Goal: Task Accomplishment & Management: Complete application form

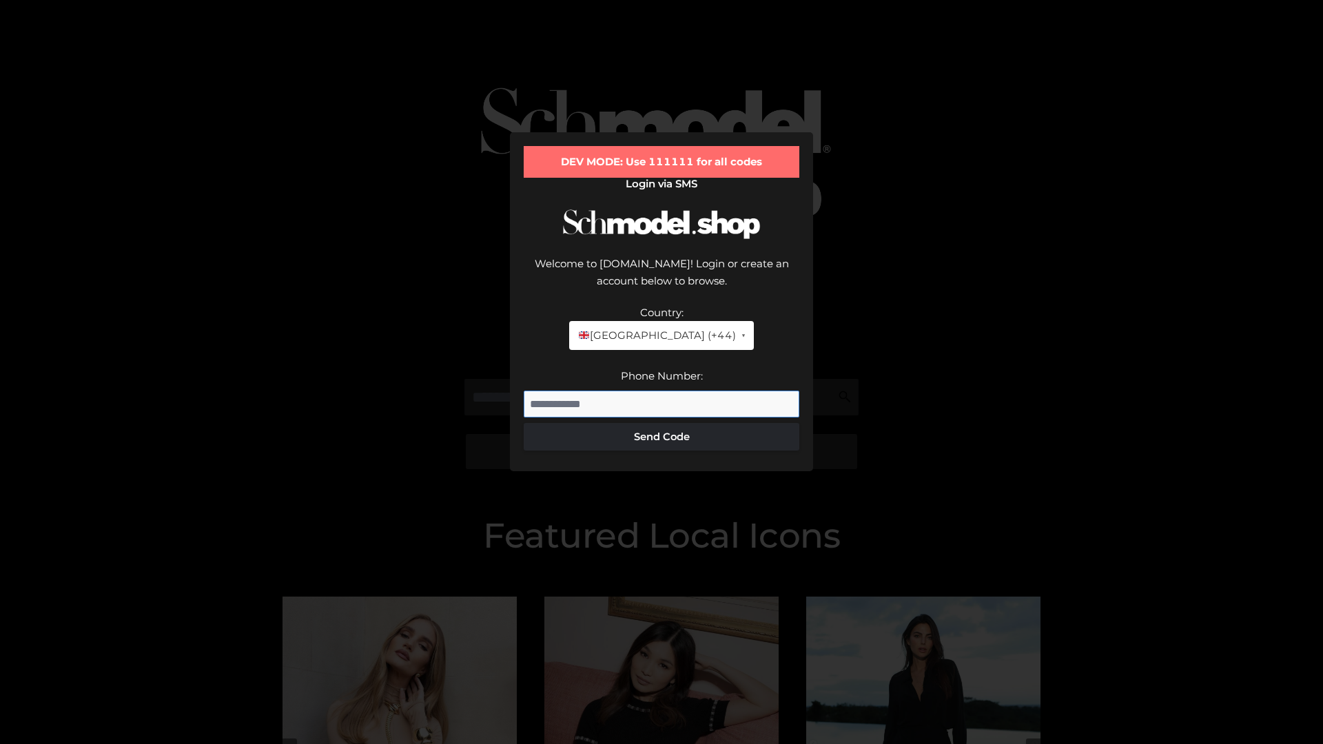
click at [661, 391] on input "Phone Number:" at bounding box center [662, 405] width 276 height 28
type input "**********"
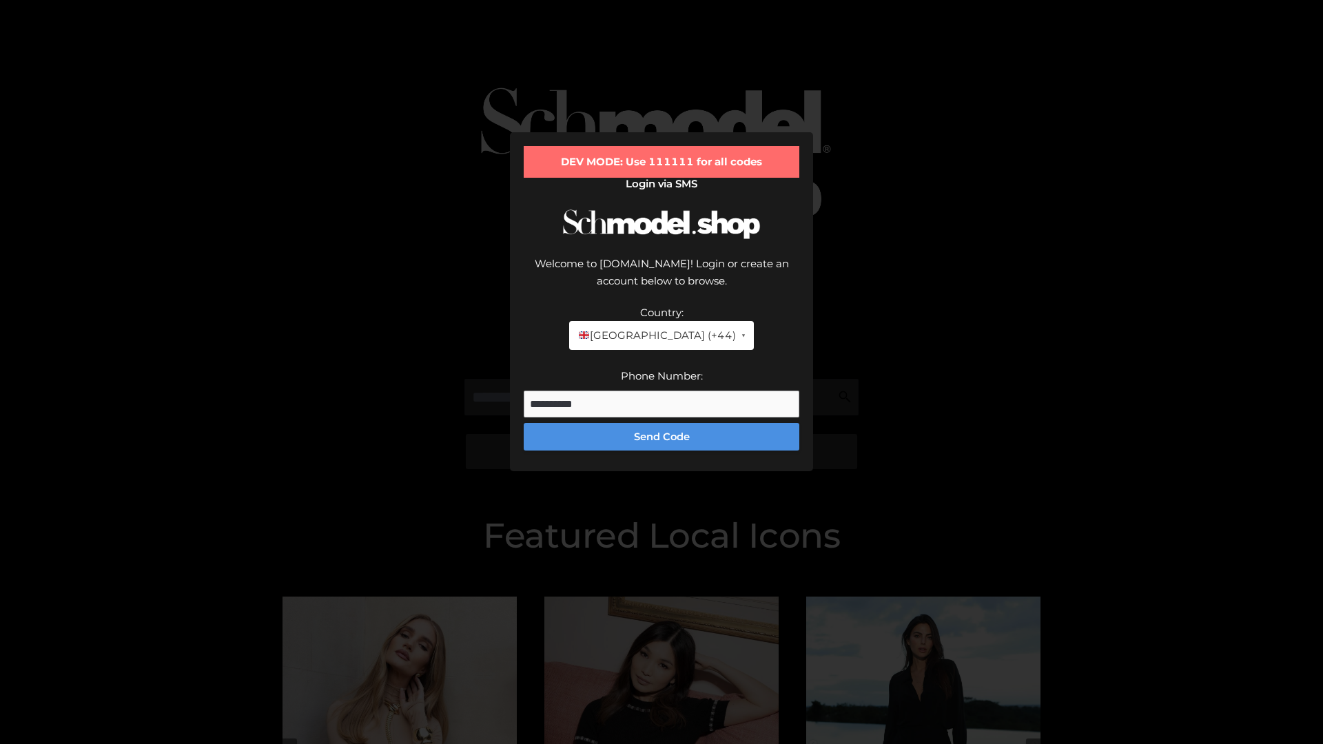
click at [661, 423] on button "Send Code" at bounding box center [662, 437] width 276 height 28
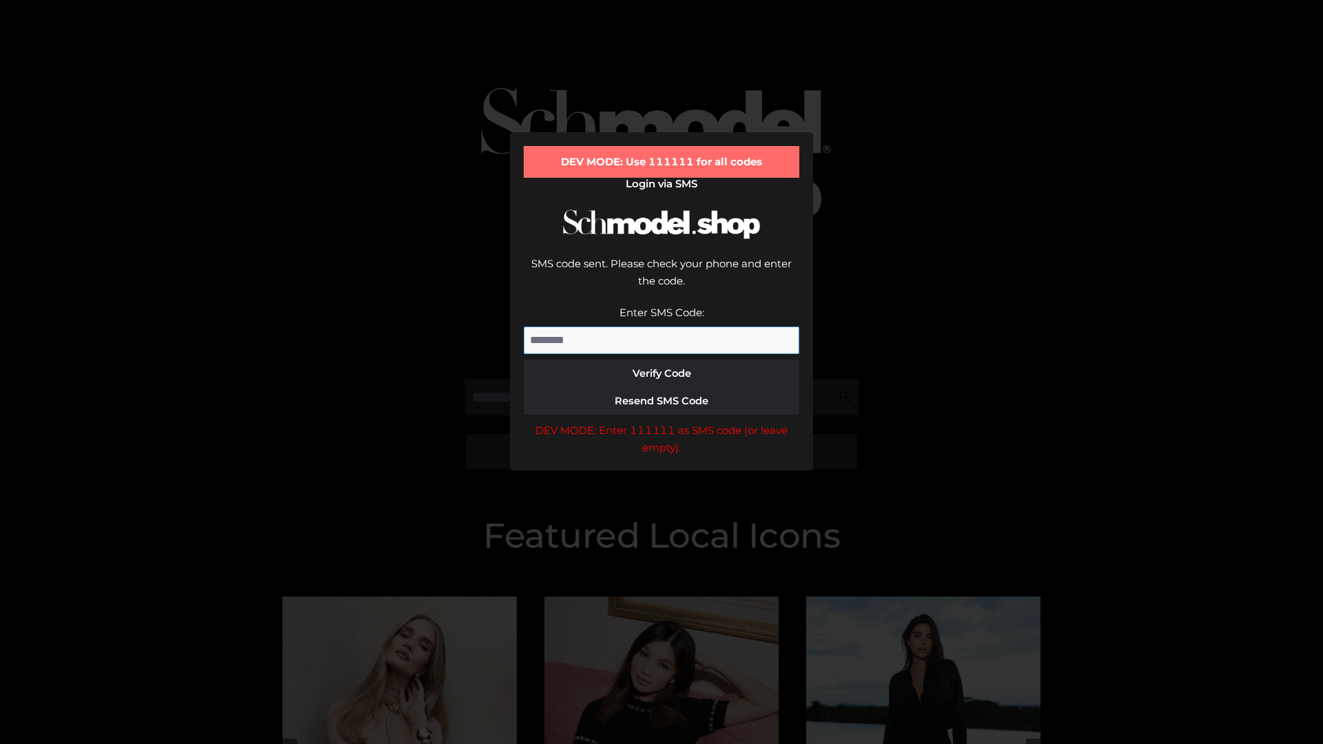
click at [661, 327] on input "Enter SMS Code:" at bounding box center [662, 341] width 276 height 28
type input "******"
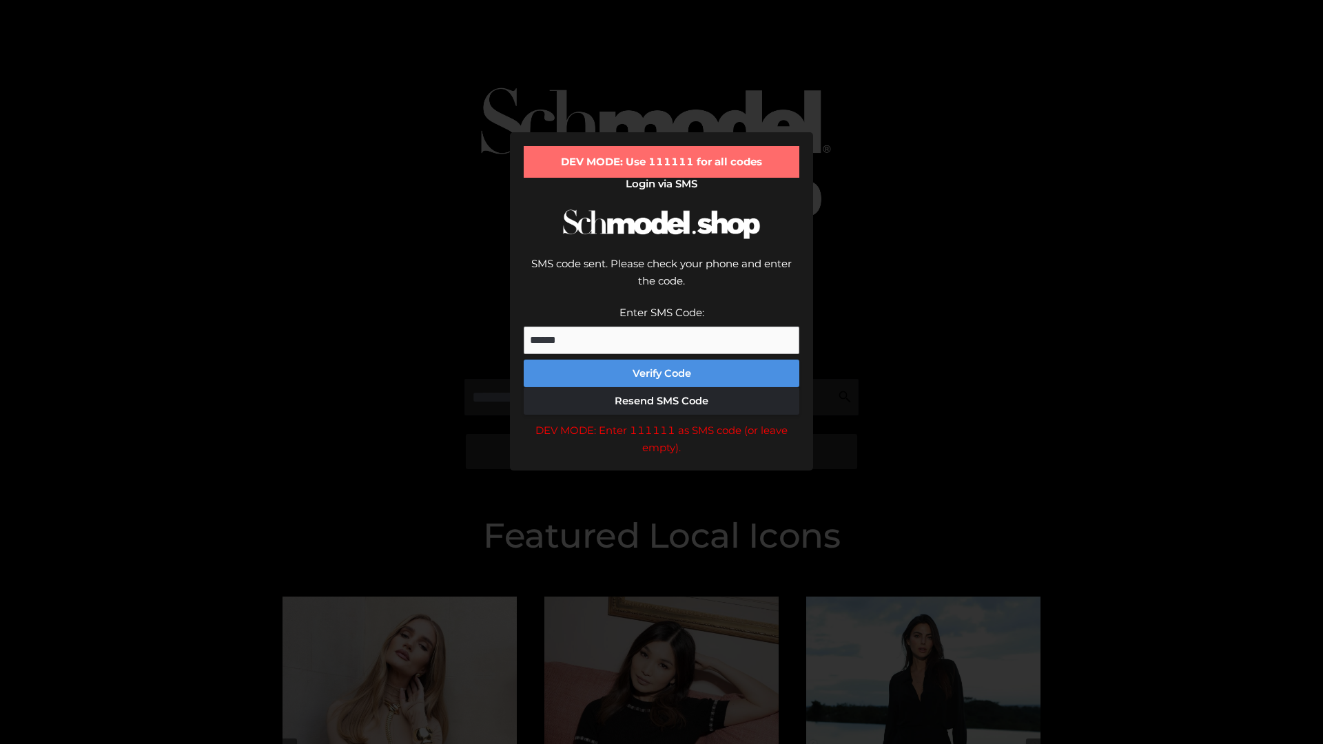
click at [661, 360] on button "Verify Code" at bounding box center [662, 374] width 276 height 28
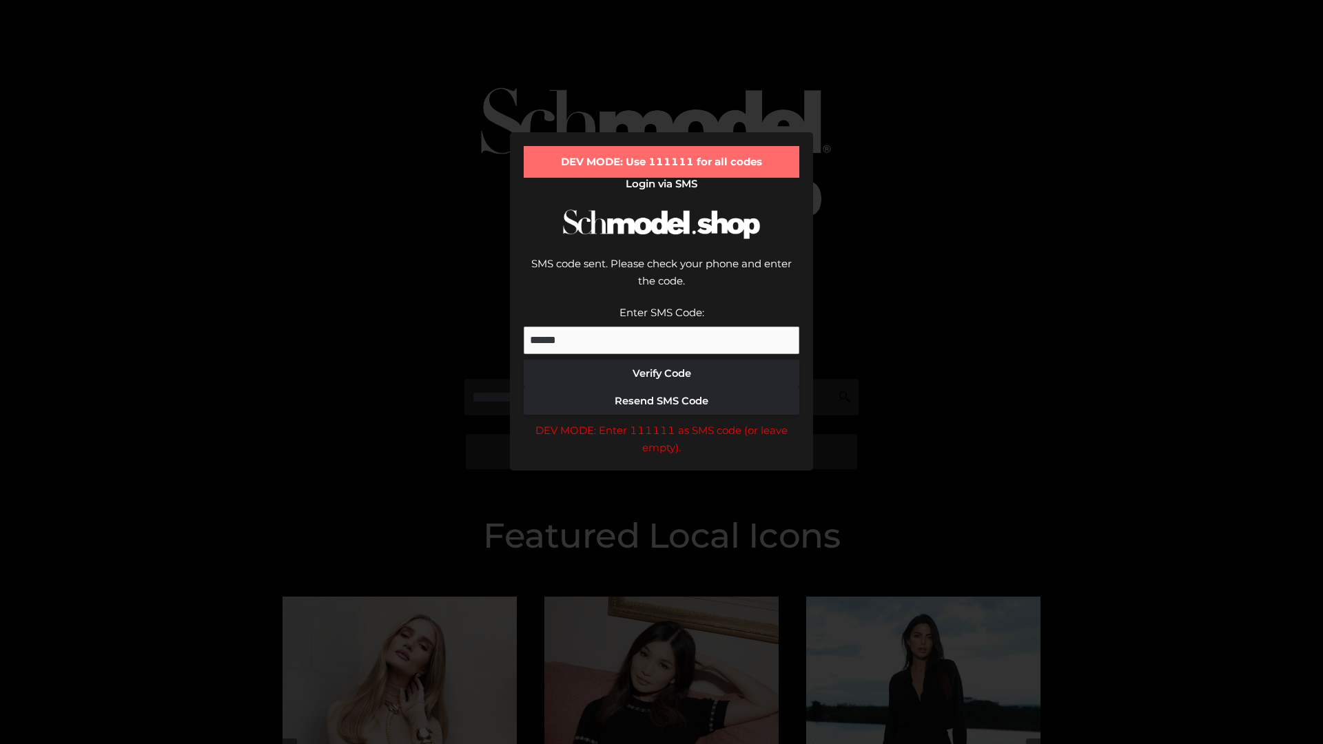
click at [661, 422] on div "DEV MODE: Enter 111111 as SMS code (or leave empty)." at bounding box center [662, 439] width 276 height 35
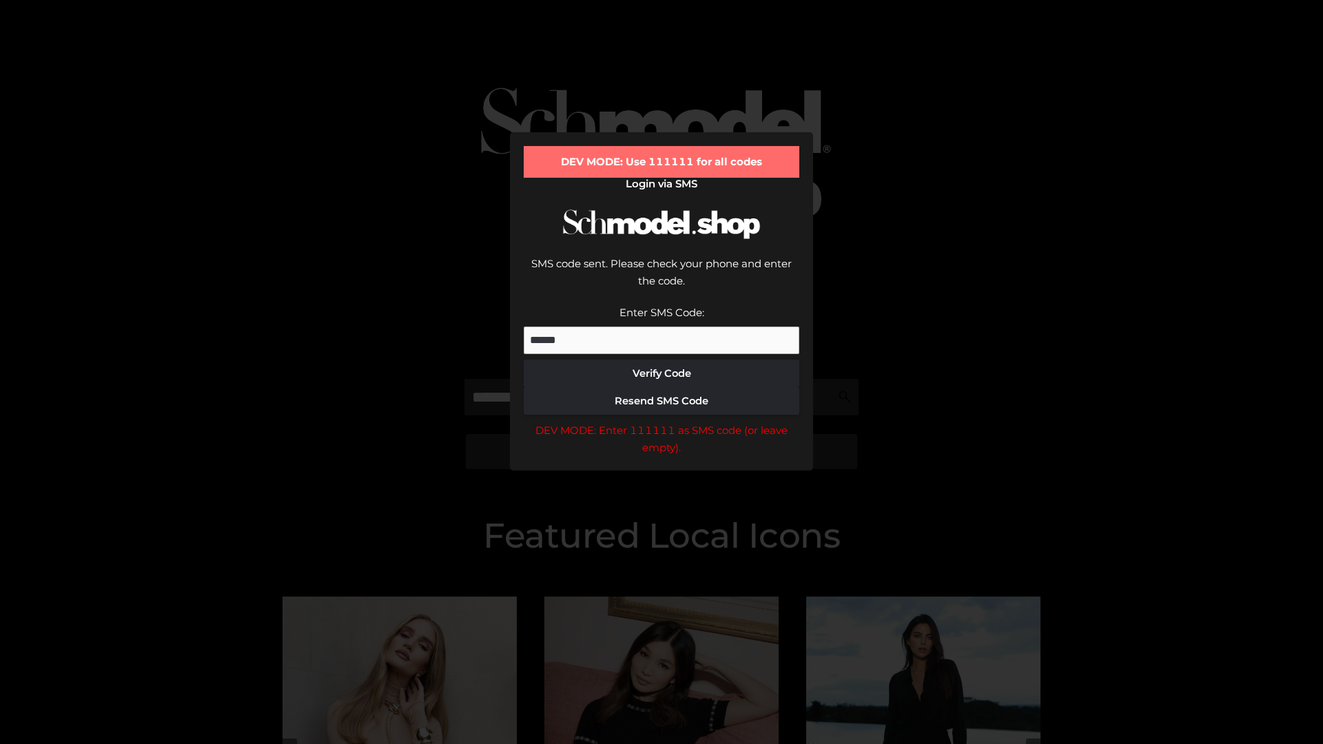
click at [661, 422] on div "DEV MODE: Enter 111111 as SMS code (or leave empty)." at bounding box center [662, 439] width 276 height 35
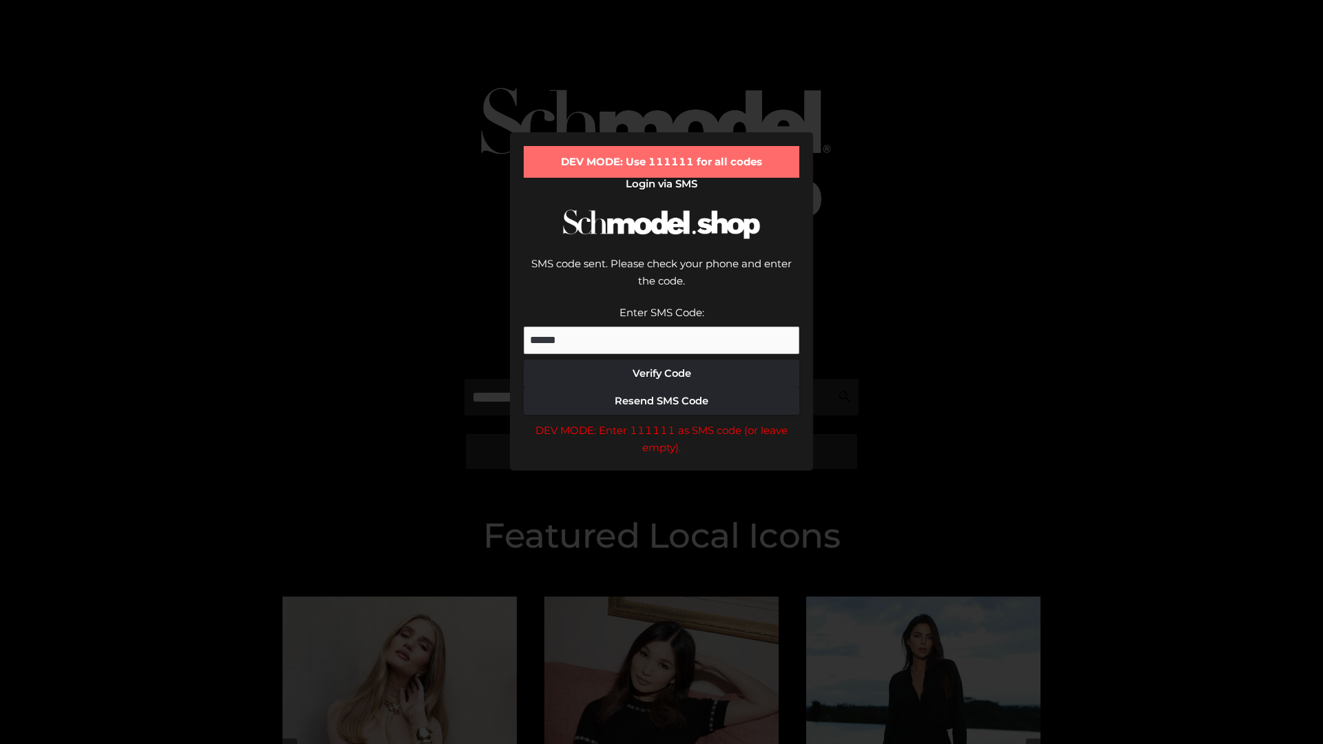
click at [661, 422] on div "DEV MODE: Enter 111111 as SMS code (or leave empty)." at bounding box center [662, 439] width 276 height 35
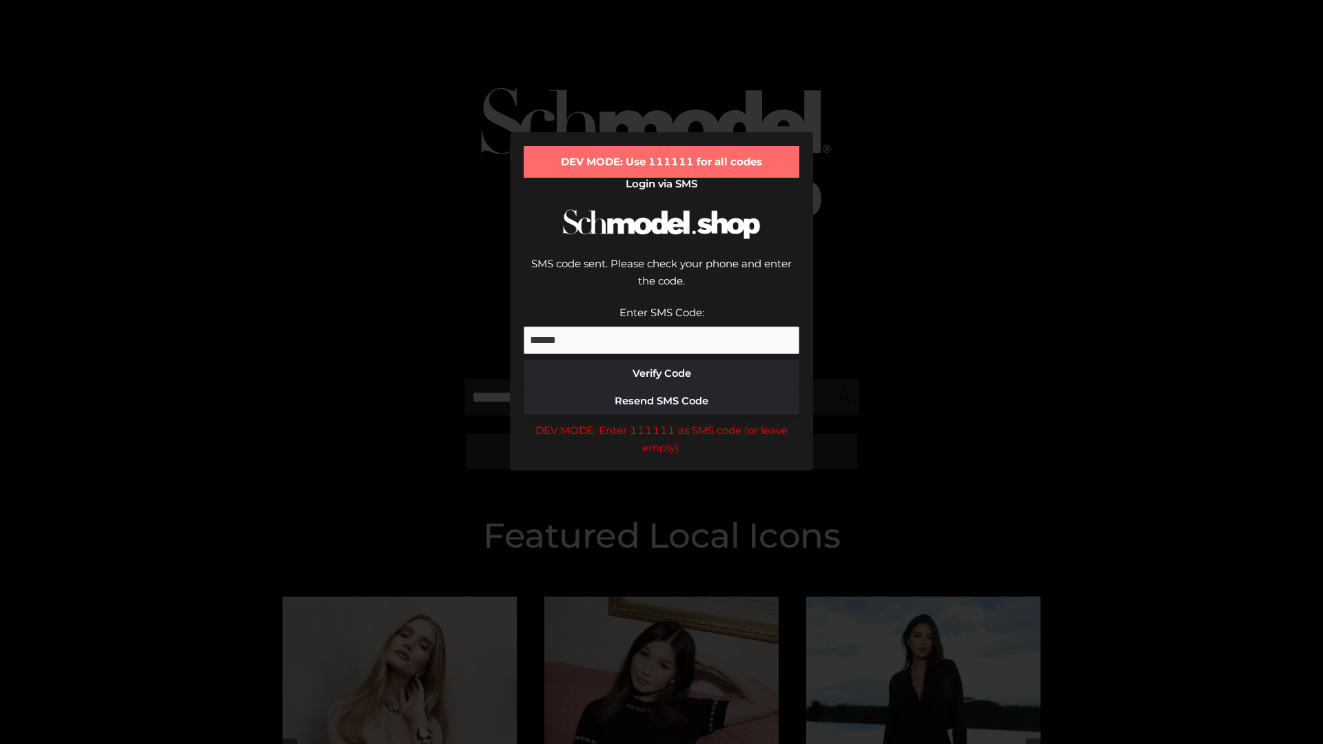
click at [661, 422] on div "DEV MODE: Enter 111111 as SMS code (or leave empty)." at bounding box center [662, 439] width 276 height 35
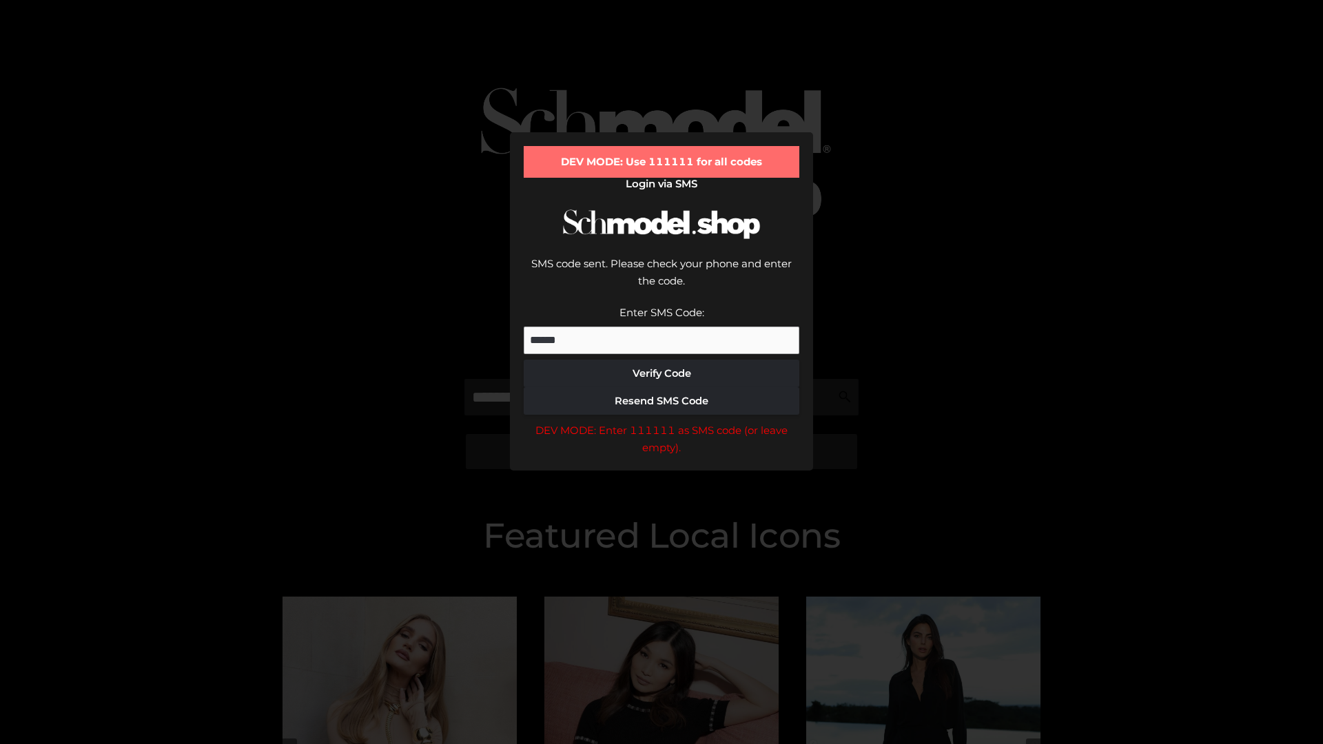
click at [661, 422] on div "DEV MODE: Enter 111111 as SMS code (or leave empty)." at bounding box center [662, 439] width 276 height 35
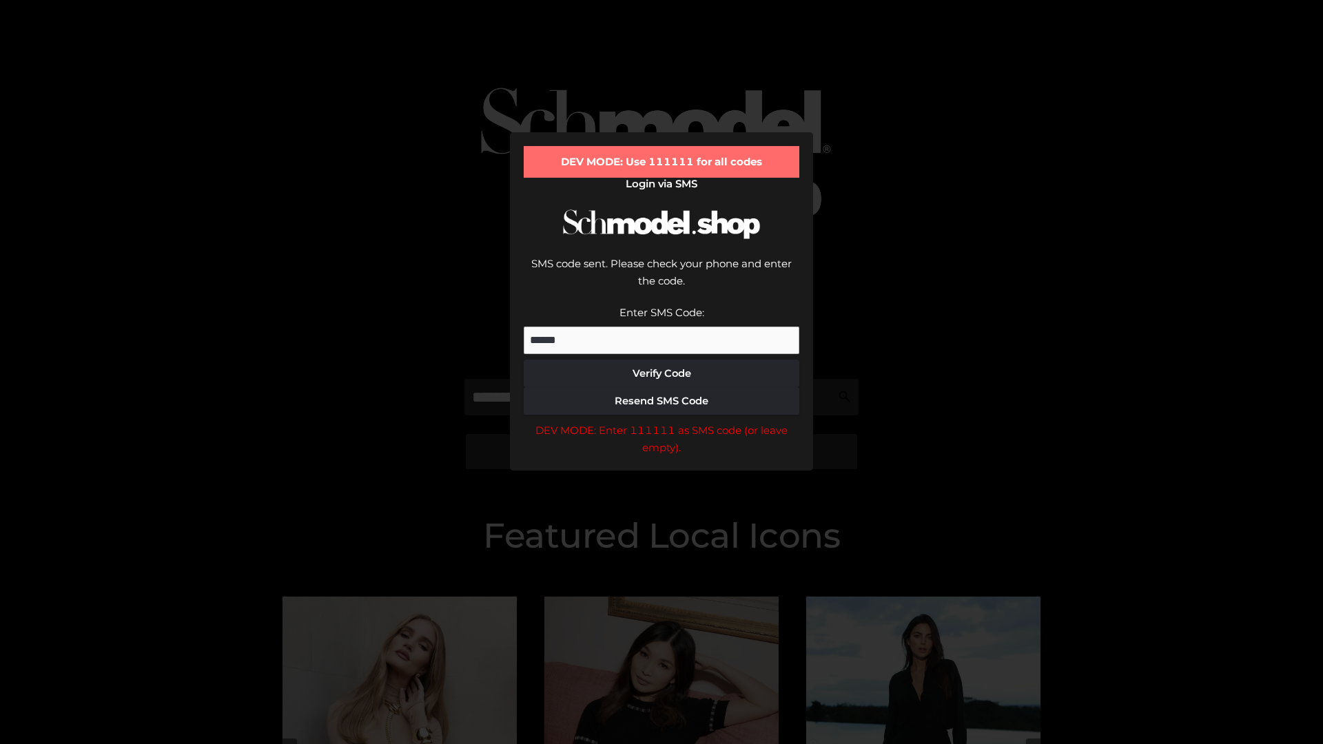
click at [661, 422] on div "DEV MODE: Enter 111111 as SMS code (or leave empty)." at bounding box center [662, 439] width 276 height 35
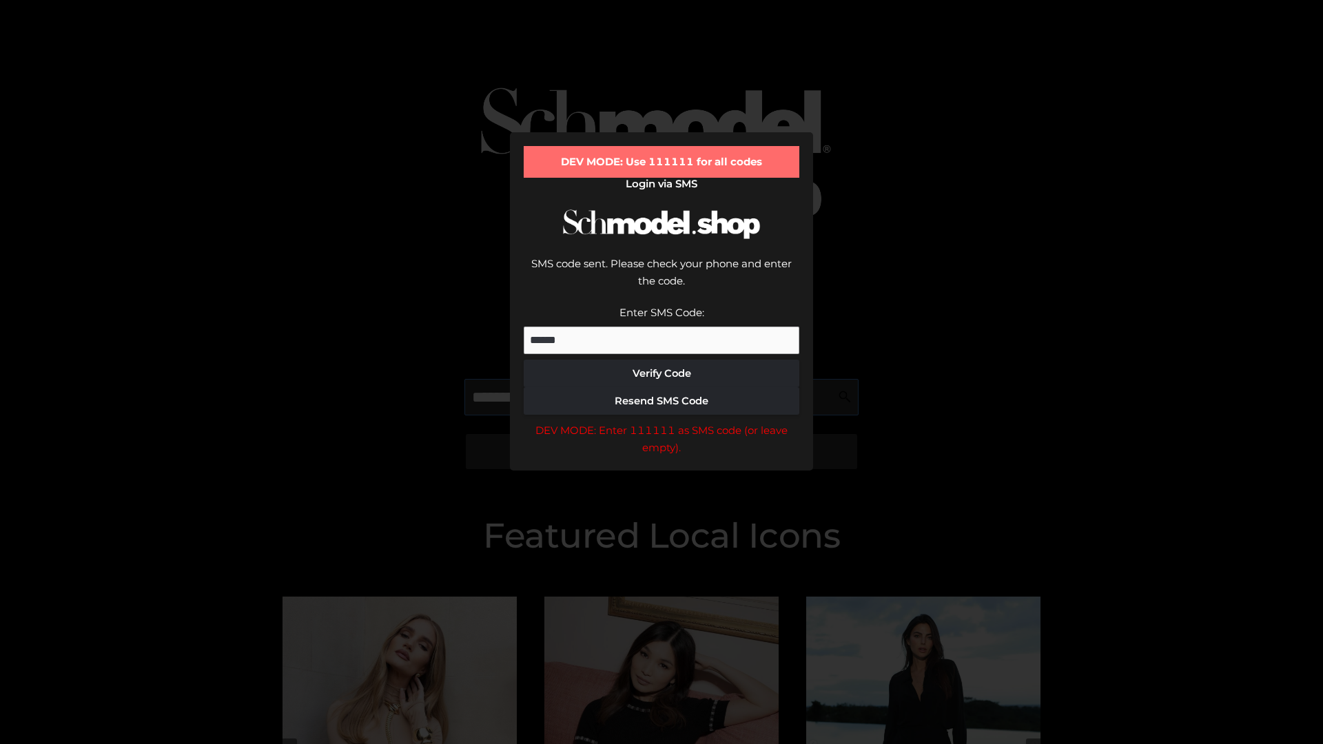
scroll to position [0, 71]
click at [661, 422] on div "DEV MODE: Enter 111111 as SMS code (or leave empty)." at bounding box center [662, 439] width 276 height 35
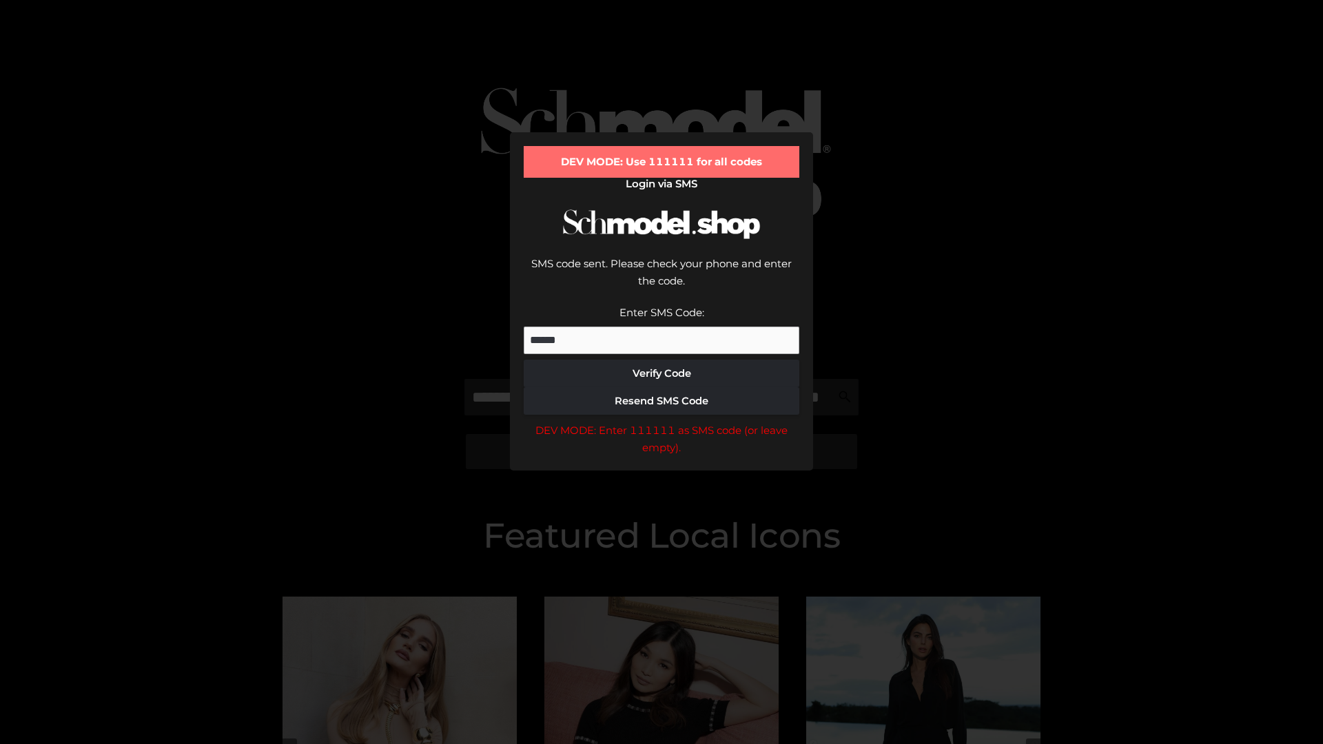
click at [661, 422] on div "DEV MODE: Enter 111111 as SMS code (or leave empty)." at bounding box center [662, 439] width 276 height 35
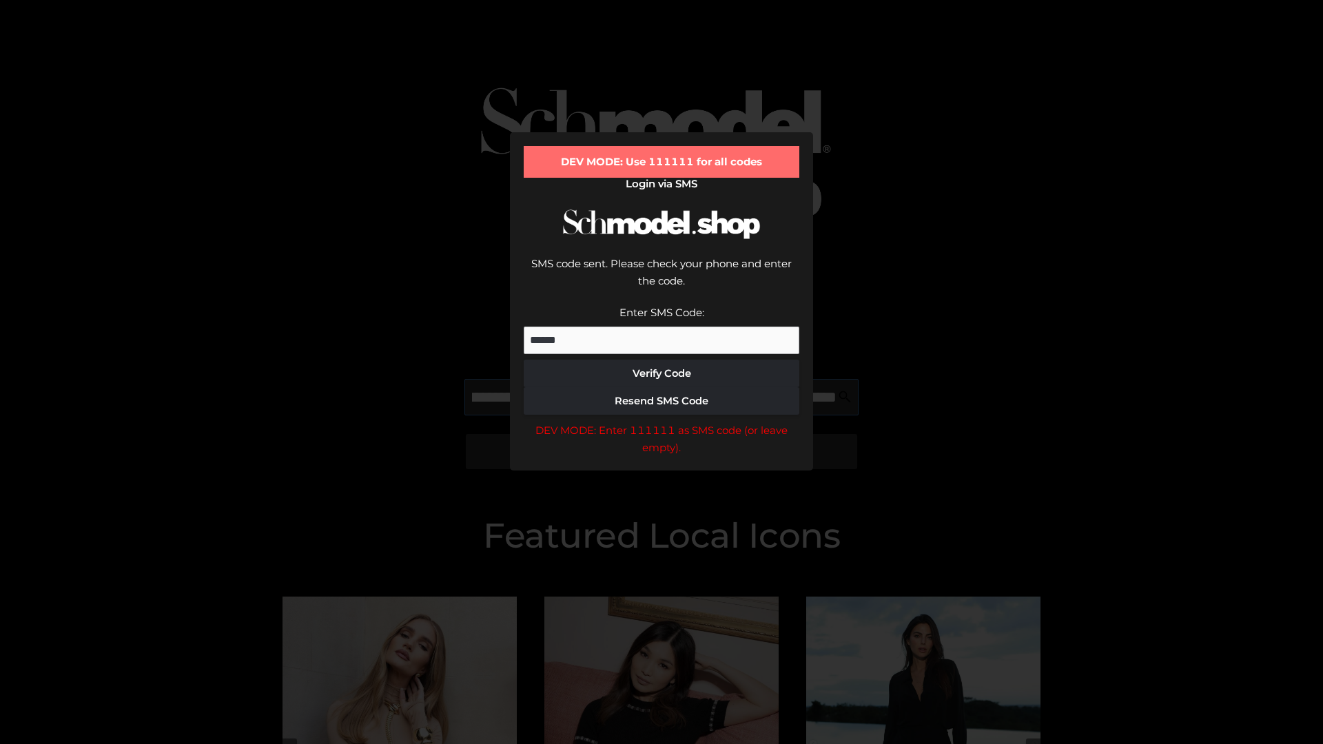
scroll to position [0, 150]
click at [661, 422] on div "DEV MODE: Enter 111111 as SMS code (or leave empty)." at bounding box center [662, 439] width 276 height 35
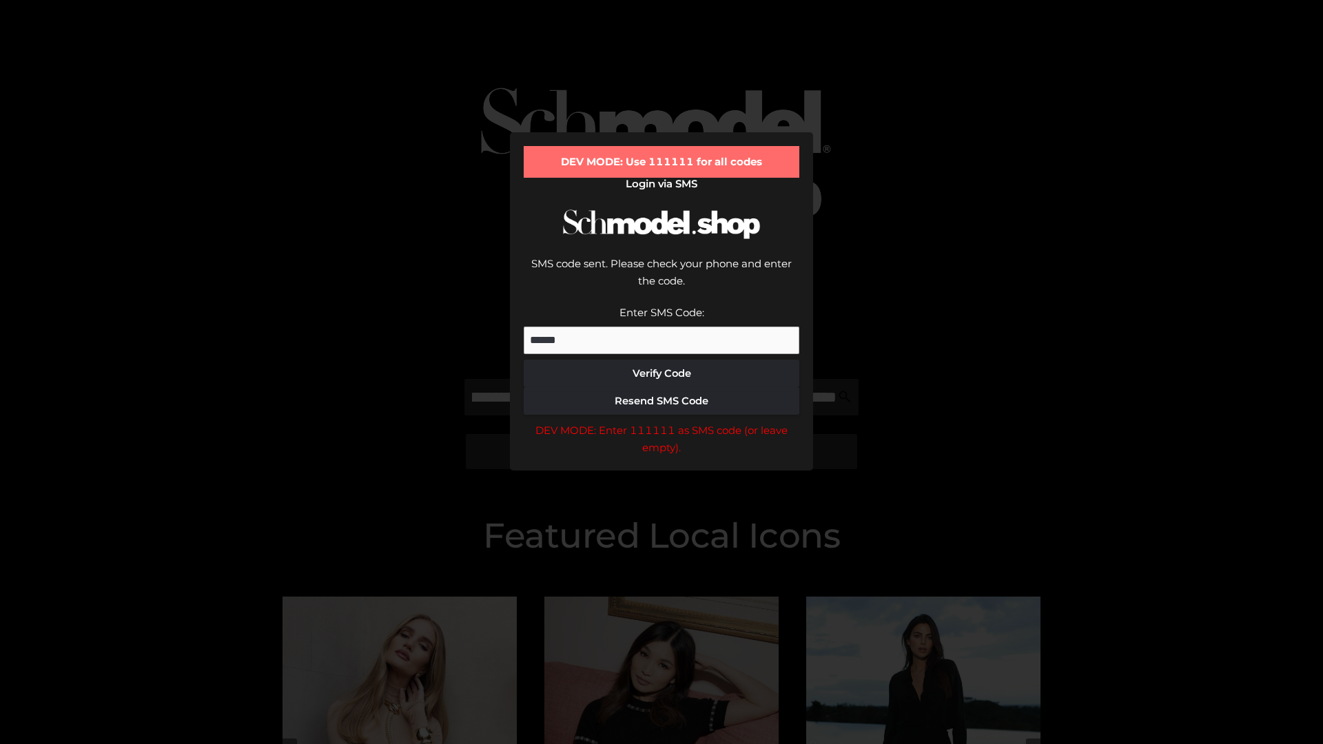
click at [661, 422] on div "DEV MODE: Enter 111111 as SMS code (or leave empty)." at bounding box center [662, 439] width 276 height 35
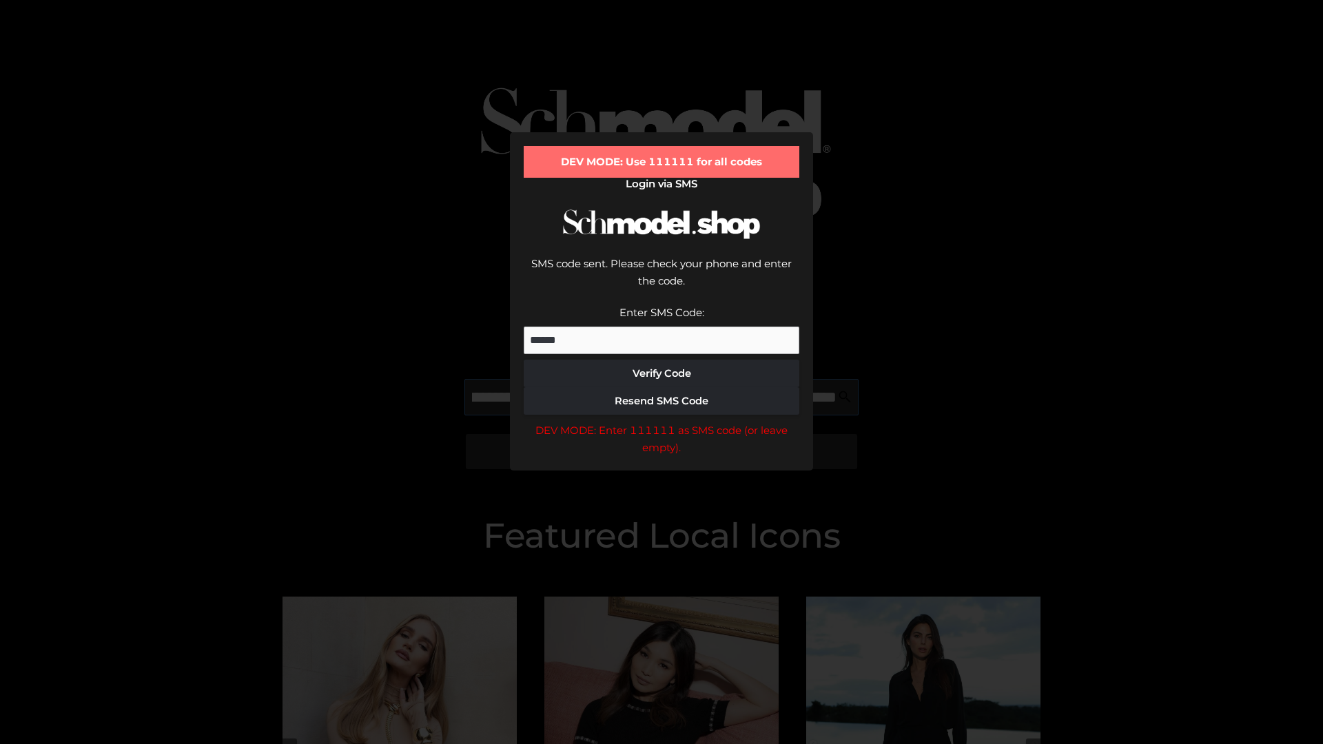
scroll to position [0, 234]
click at [661, 422] on div "DEV MODE: Enter 111111 as SMS code (or leave empty)." at bounding box center [662, 439] width 276 height 35
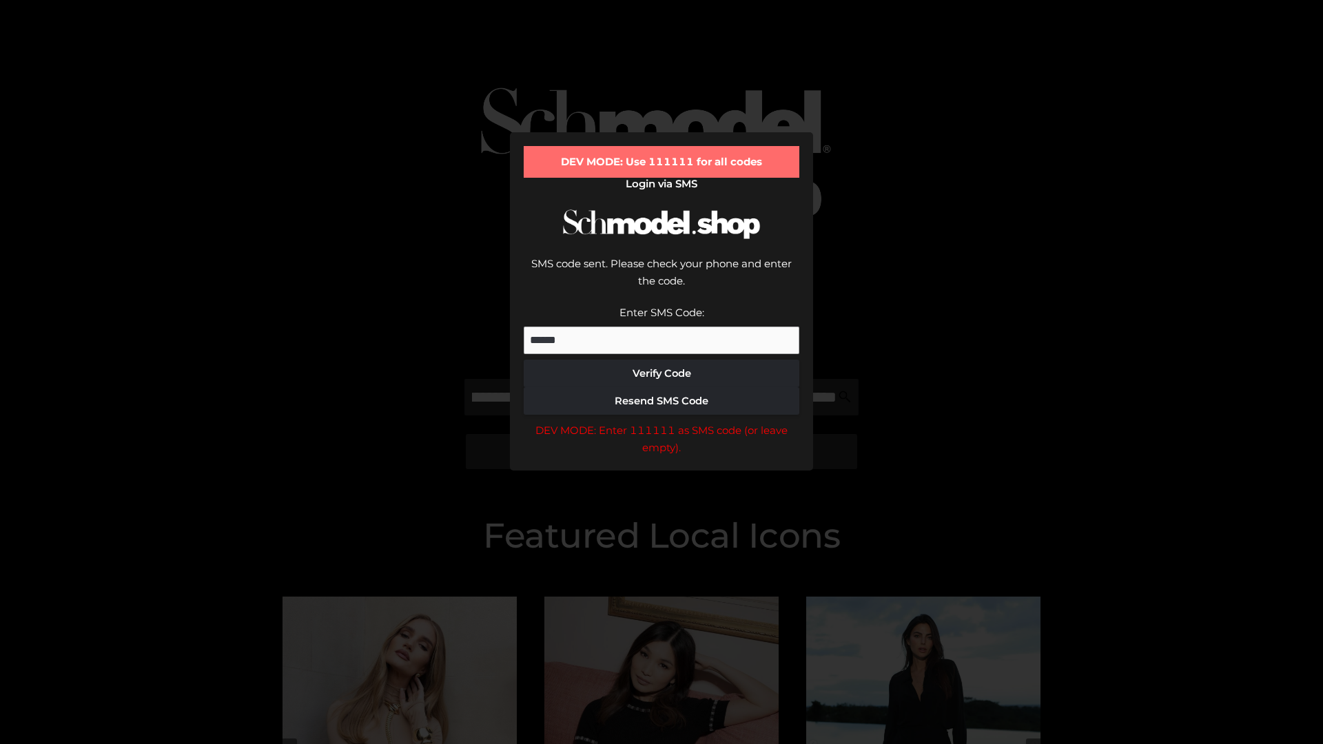
click at [661, 422] on div "DEV MODE: Enter 111111 as SMS code (or leave empty)." at bounding box center [662, 439] width 276 height 35
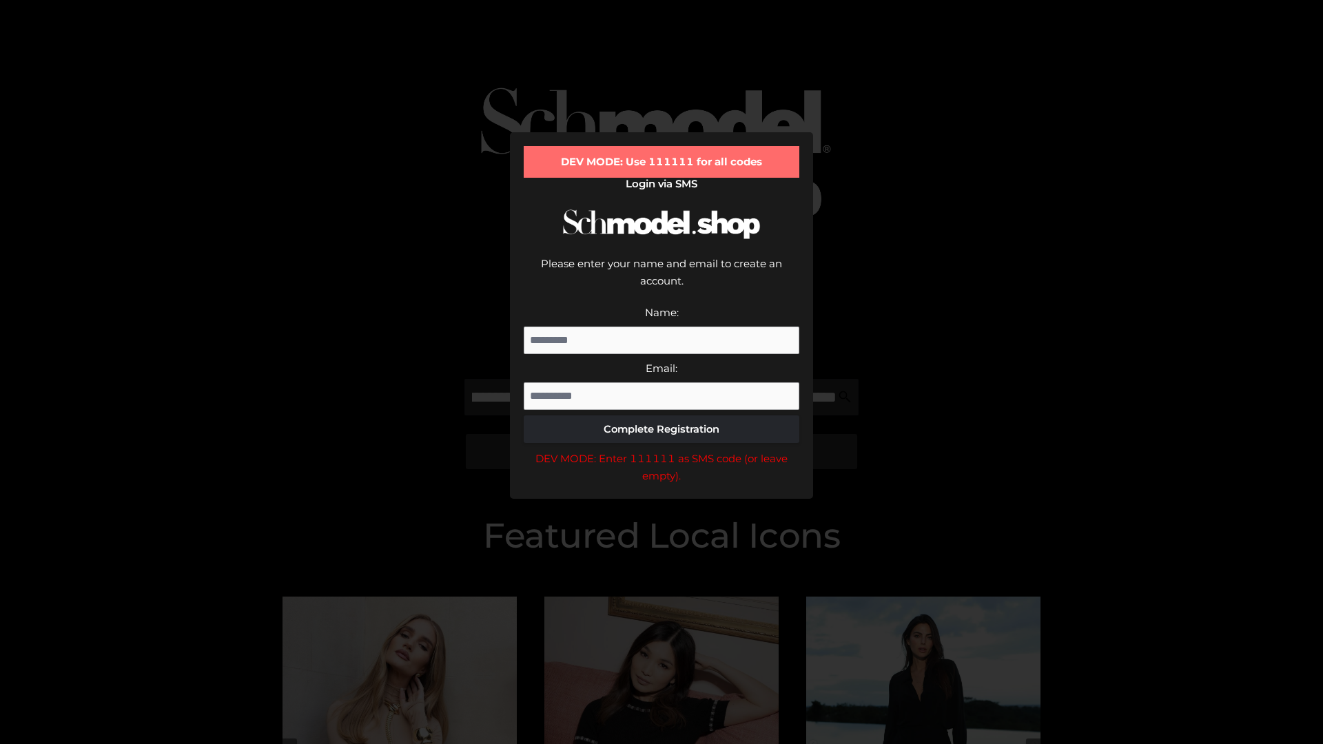
click at [661, 450] on div "DEV MODE: Enter 111111 as SMS code (or leave empty)." at bounding box center [662, 467] width 276 height 35
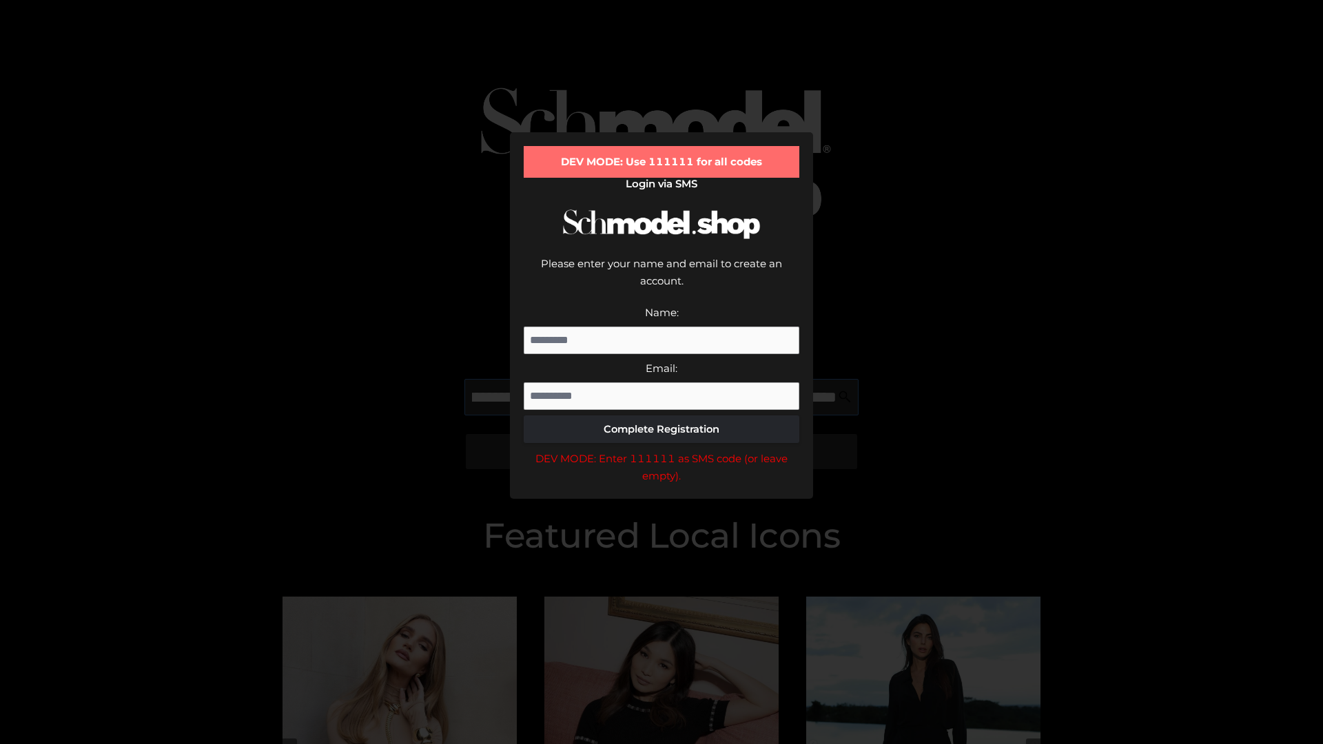
scroll to position [0, 350]
click at [661, 450] on div "DEV MODE: Enter 111111 as SMS code (or leave empty)." at bounding box center [662, 467] width 276 height 35
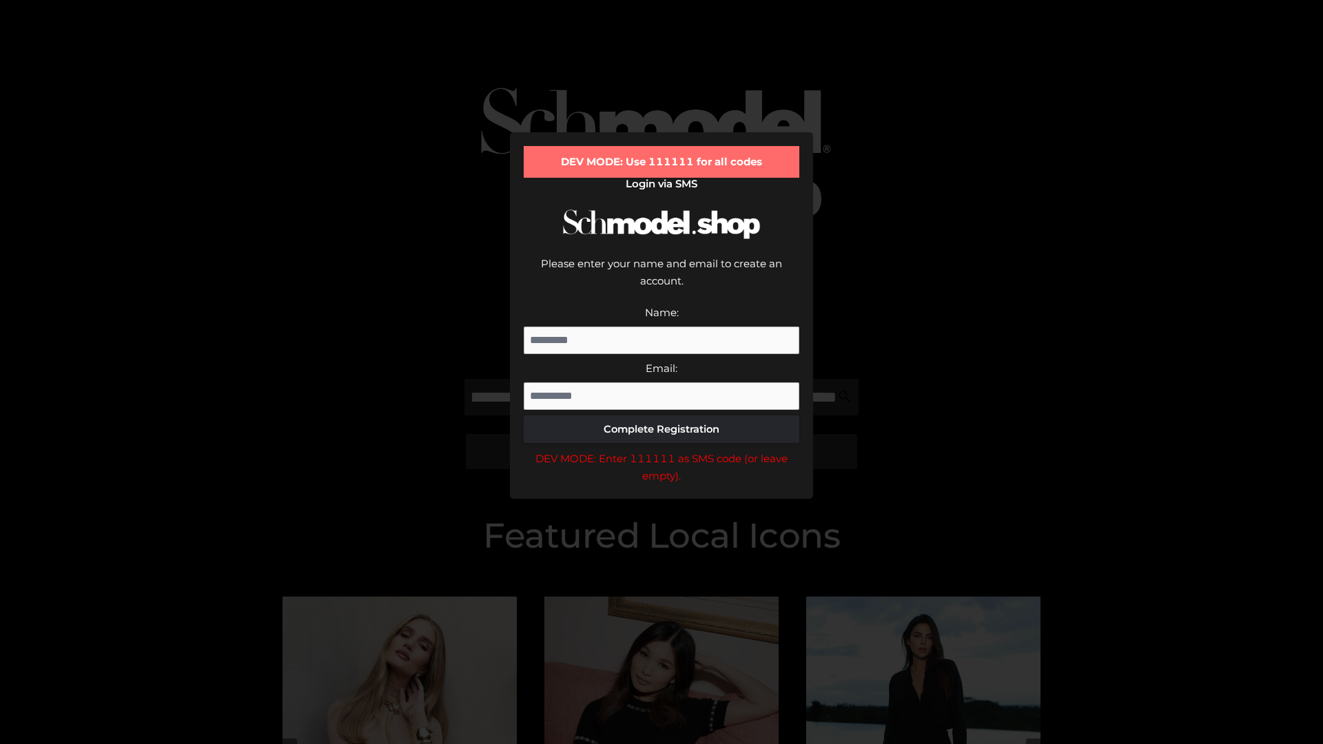
click at [661, 450] on div "DEV MODE: Enter 111111 as SMS code (or leave empty)." at bounding box center [662, 467] width 276 height 35
type input "**********"
